Goal: Find contact information: Find contact information

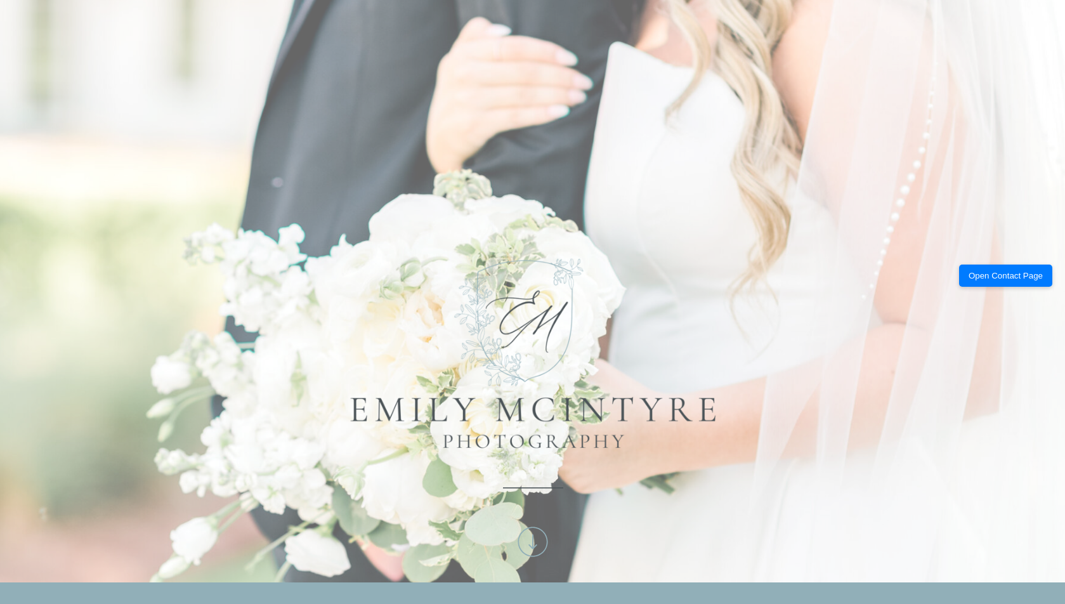
click at [1000, 268] on button "Open Contact Page" at bounding box center [1005, 275] width 93 height 22
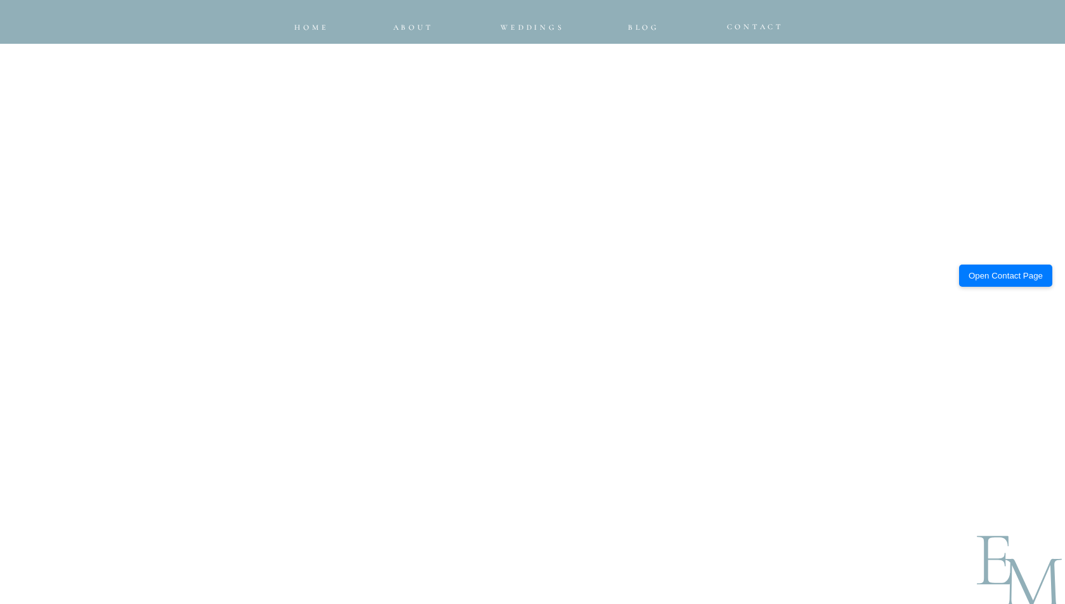
scroll to position [888, 0]
